Goal: Task Accomplishment & Management: Complete application form

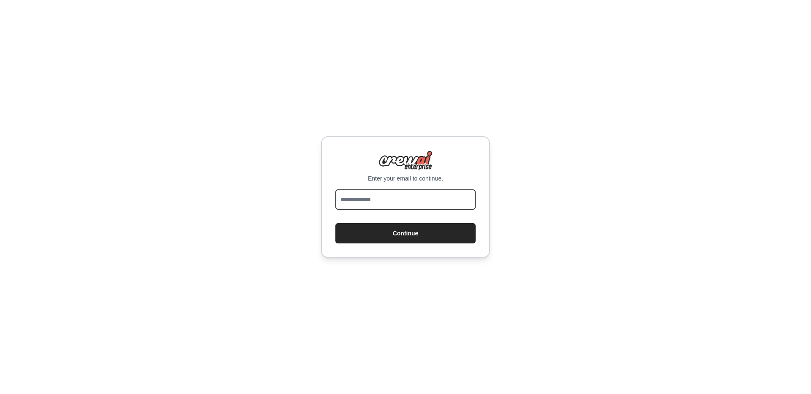
click at [409, 202] on input "email" at bounding box center [405, 200] width 140 height 20
type input "**********"
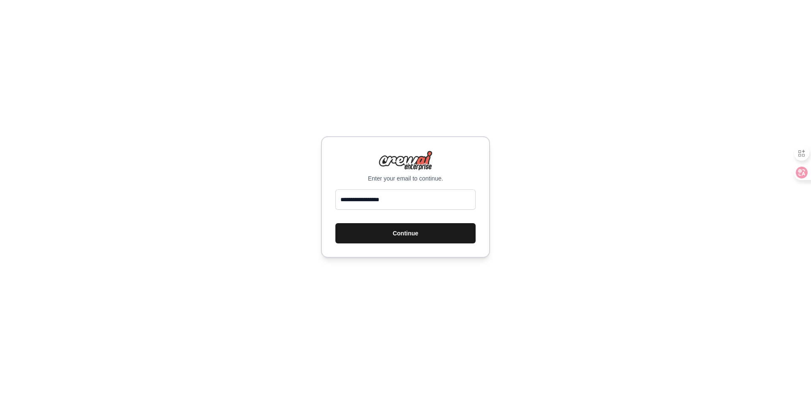
click at [388, 232] on button "Continue" at bounding box center [405, 233] width 140 height 20
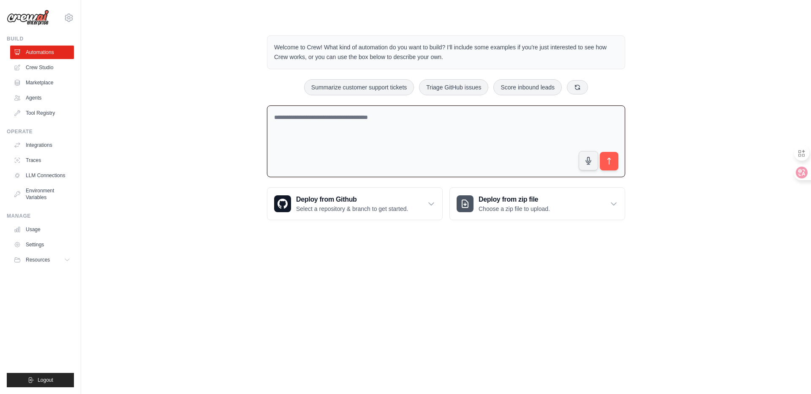
click at [355, 129] on textarea at bounding box center [446, 142] width 358 height 72
